Goal: Transaction & Acquisition: Purchase product/service

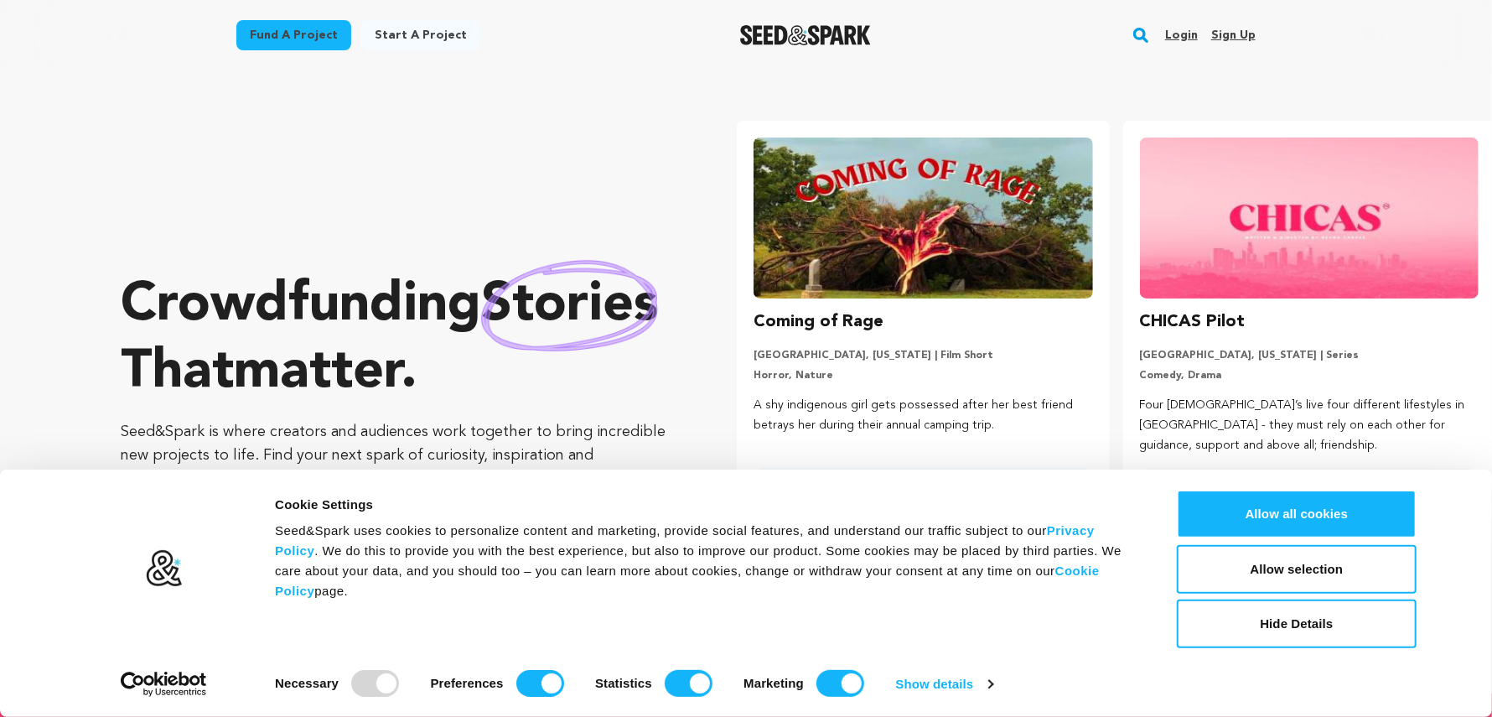
click at [1146, 31] on rect "button" at bounding box center [1141, 35] width 20 height 20
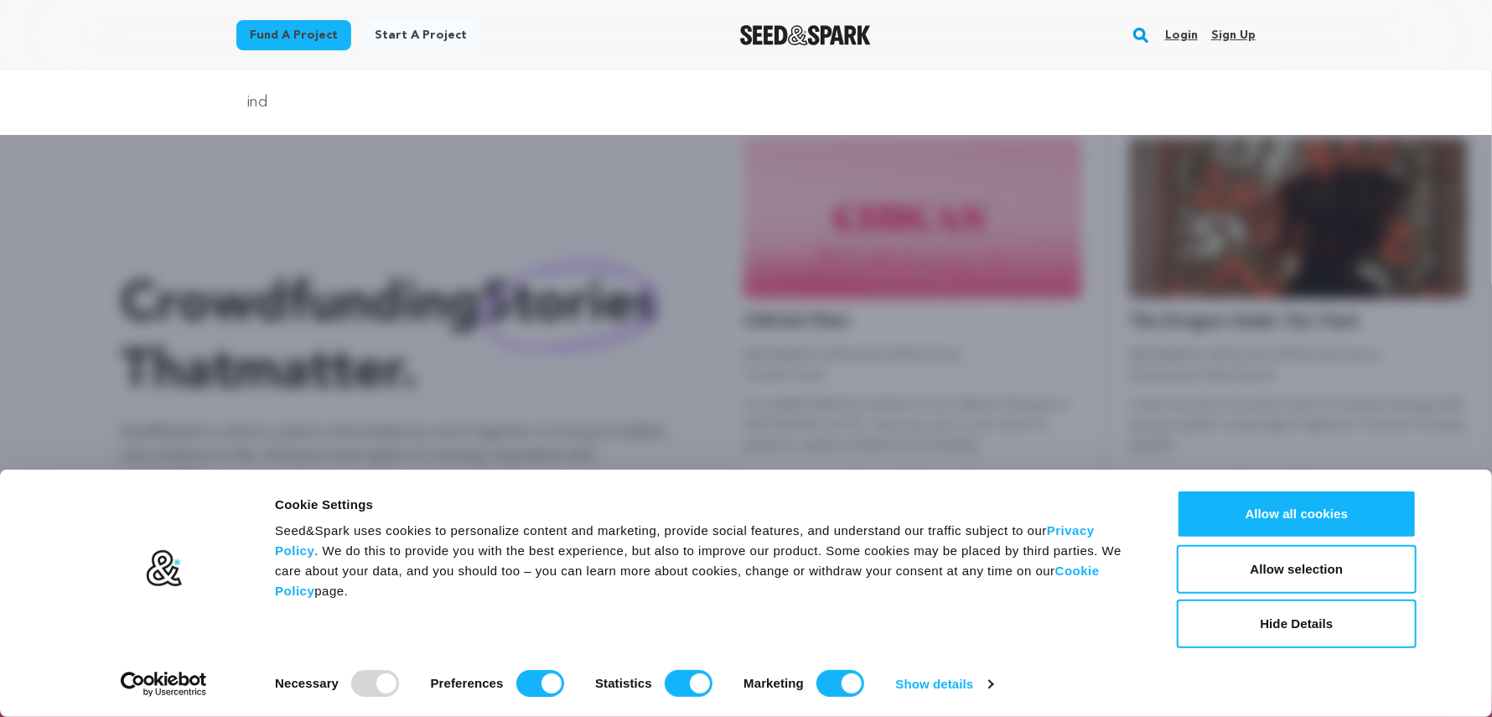
scroll to position [0, 398]
type input "indigo elsewhere"
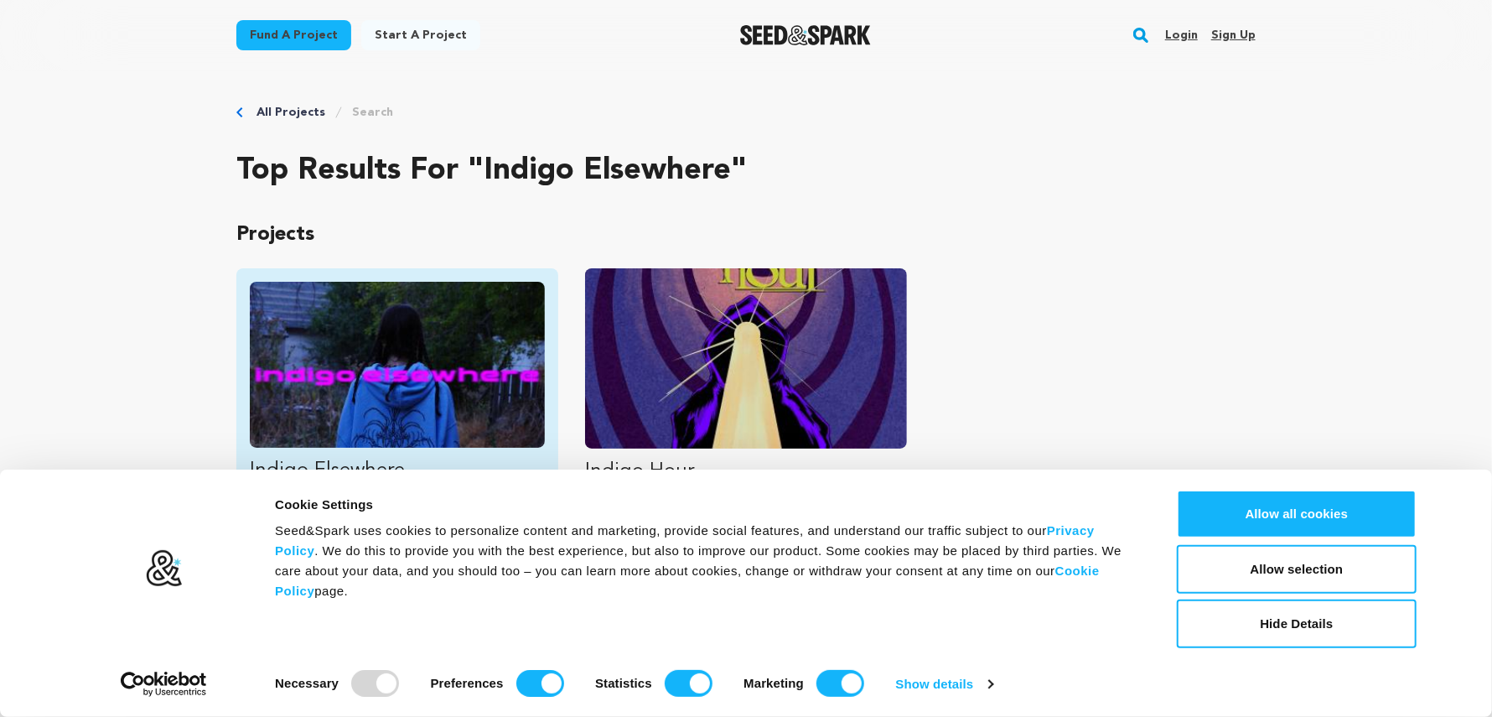
click at [334, 358] on img "Fund Indigo Elsewhere" at bounding box center [397, 365] width 295 height 166
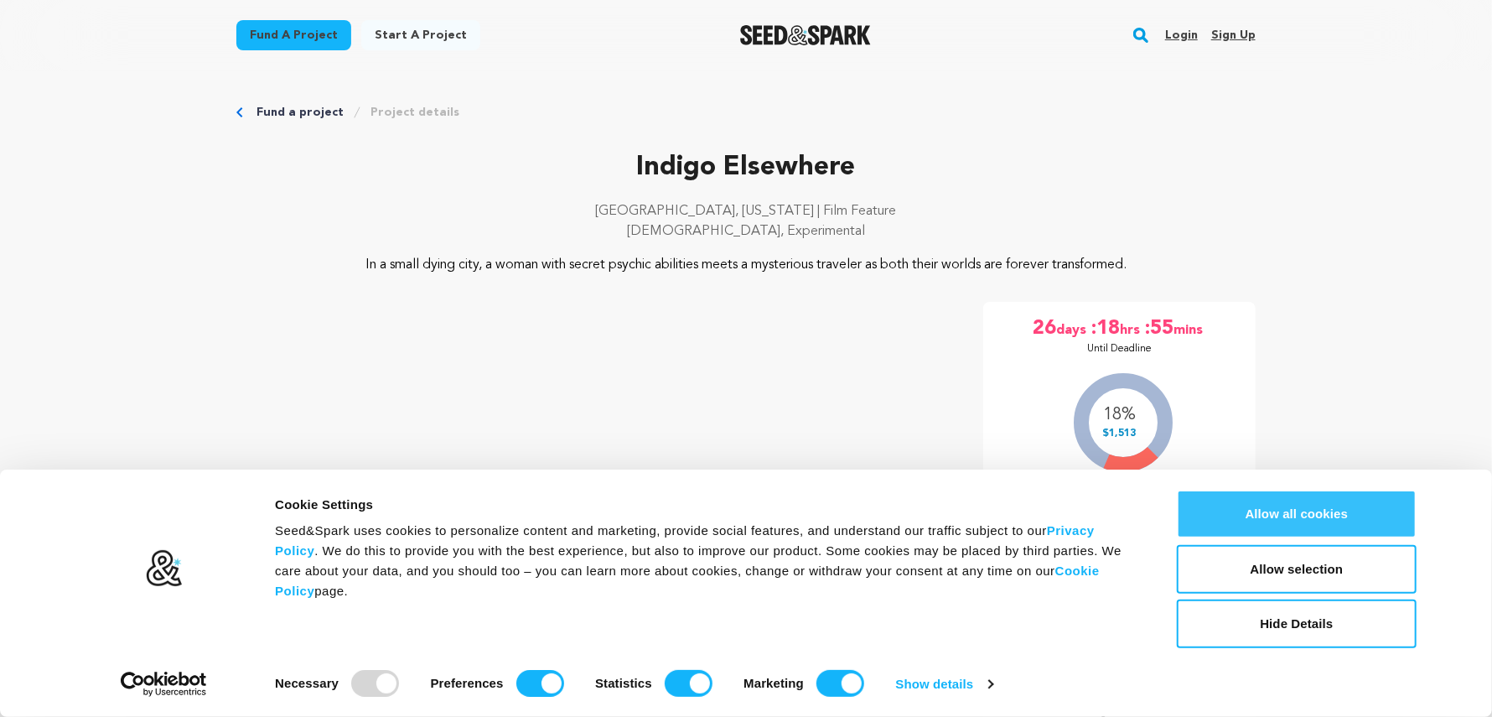
click at [1330, 500] on button "Allow all cookies" at bounding box center [1297, 513] width 240 height 49
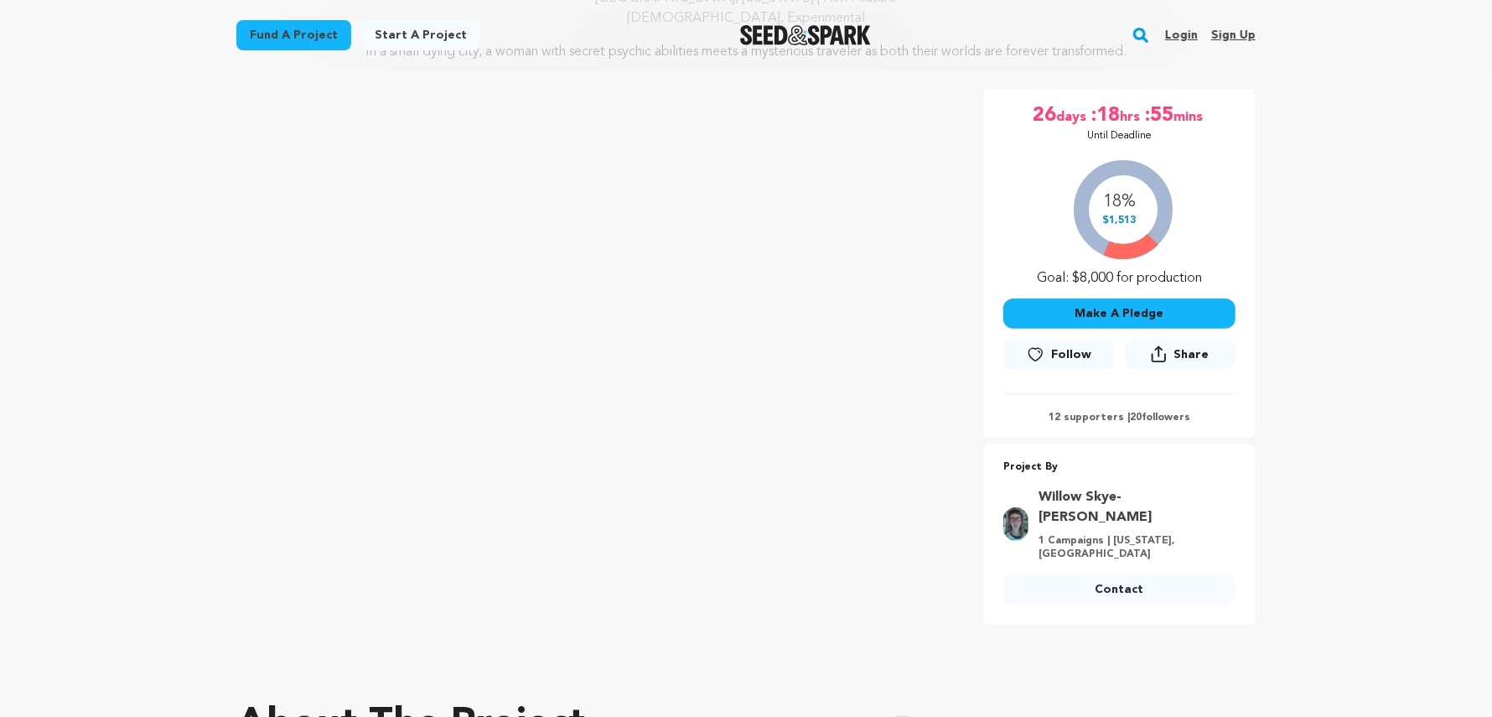
scroll to position [168, 0]
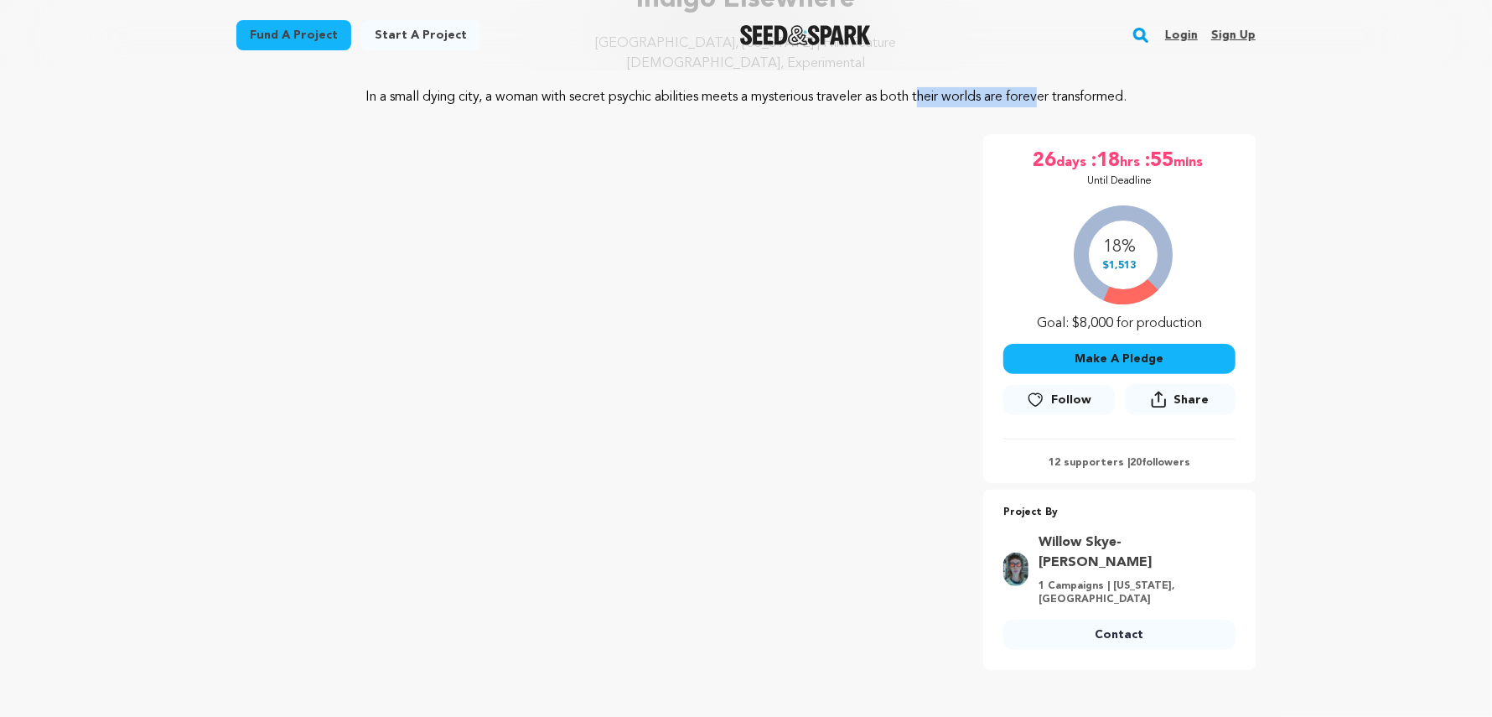
drag, startPoint x: 757, startPoint y: 95, endPoint x: 875, endPoint y: 91, distance: 118.2
click at [875, 91] on p "In a small dying city, a woman with secret psychic abilities meets a mysterious…" at bounding box center [746, 97] width 815 height 20
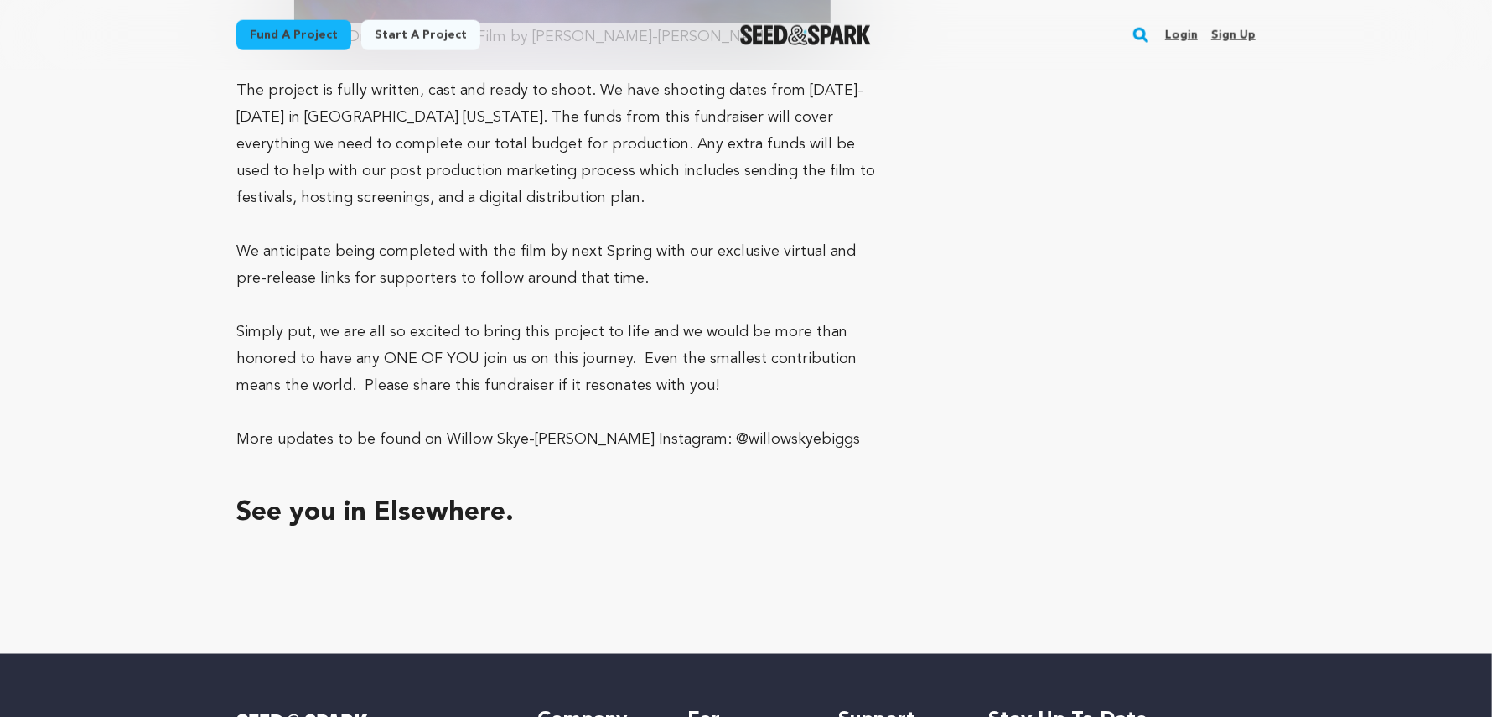
scroll to position [10000, 0]
